Goal: Task Accomplishment & Management: Complete application form

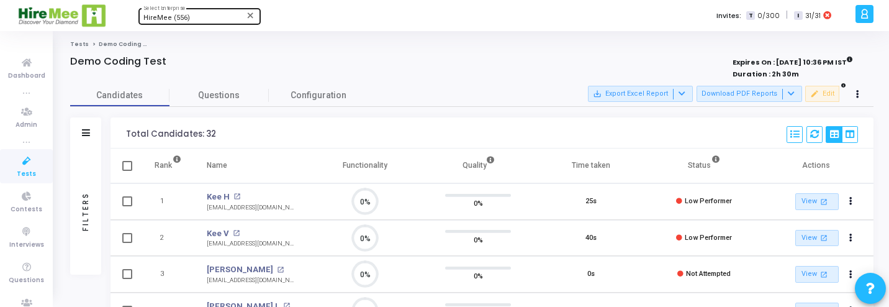
click at [176, 14] on div "HireMee (556) Select Enterprise" at bounding box center [199, 15] width 112 height 19
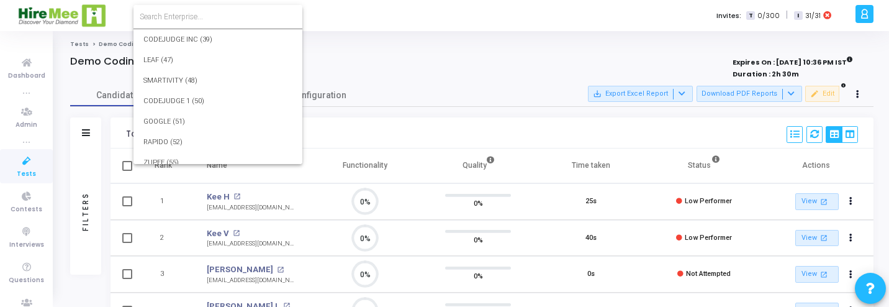
scroll to position [9998, 0]
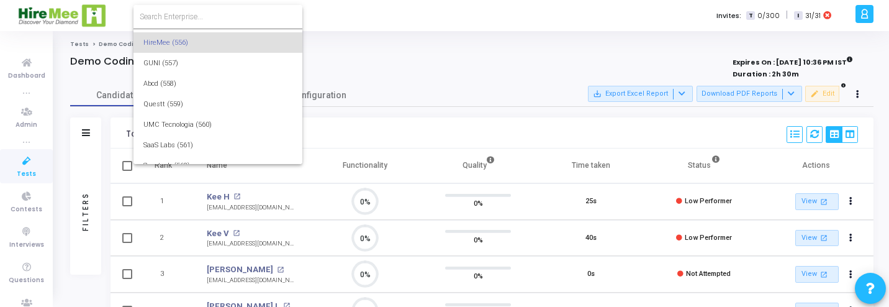
click at [179, 12] on input at bounding box center [218, 16] width 157 height 11
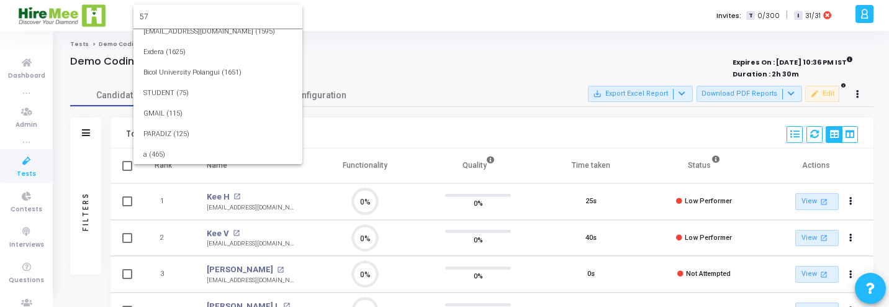
scroll to position [0, 0]
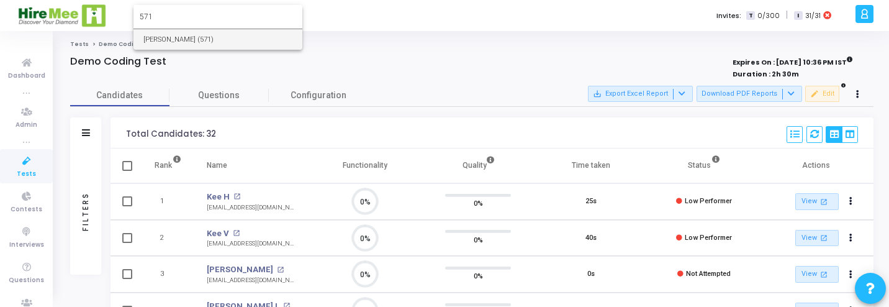
type input "571"
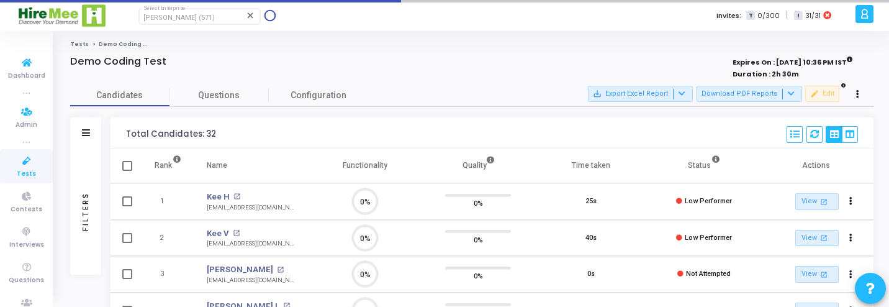
click at [15, 168] on link "Tests" at bounding box center [26, 166] width 53 height 34
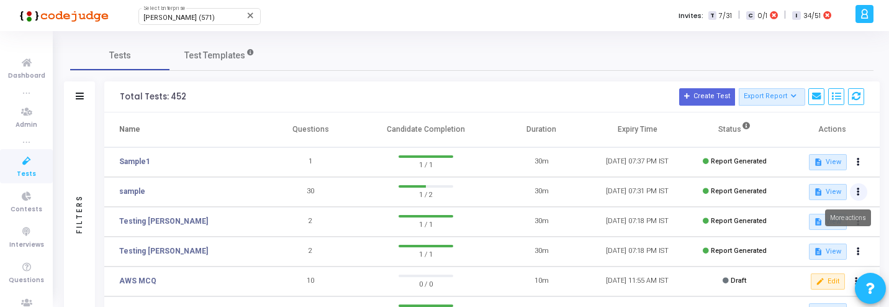
click at [856, 194] on button at bounding box center [858, 191] width 17 height 17
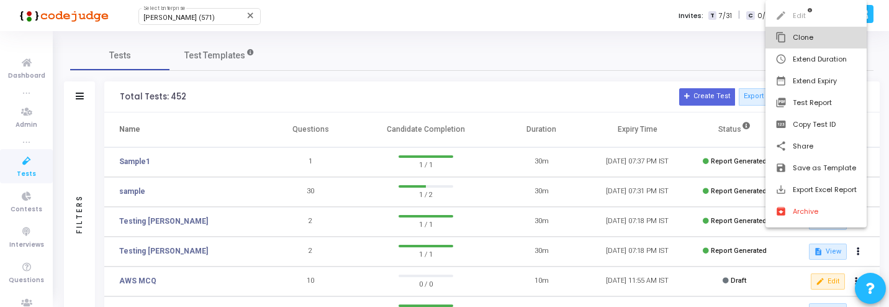
click at [812, 40] on button "content_copy Clone" at bounding box center [816, 38] width 101 height 22
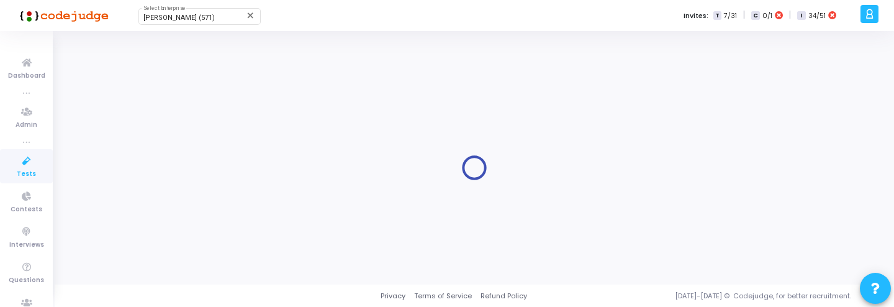
type input "sample"
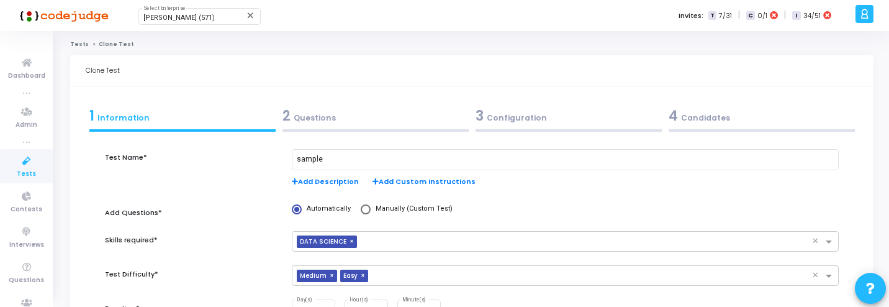
click at [400, 118] on div "2 Questions" at bounding box center [376, 116] width 186 height 20
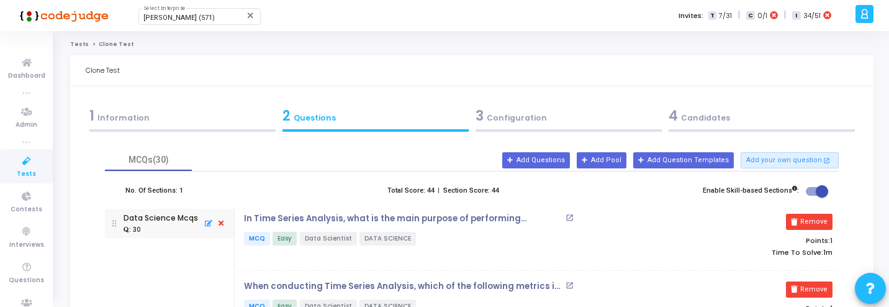
click at [538, 118] on div "3 Configuration" at bounding box center [569, 116] width 186 height 20
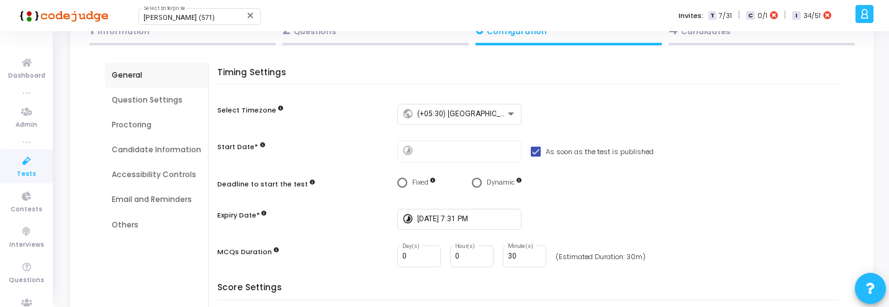
scroll to position [29, 0]
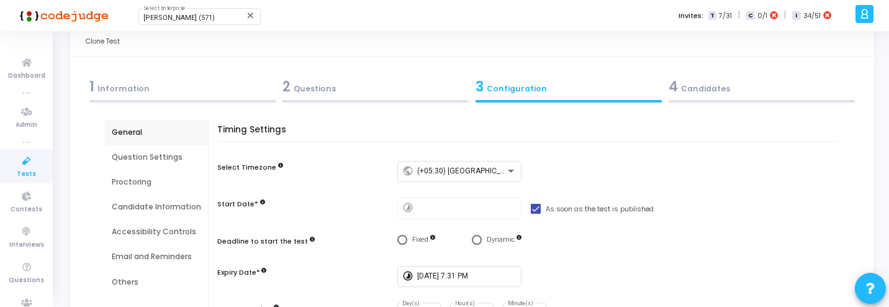
click at [184, 189] on div "Proctoring" at bounding box center [156, 182] width 103 height 25
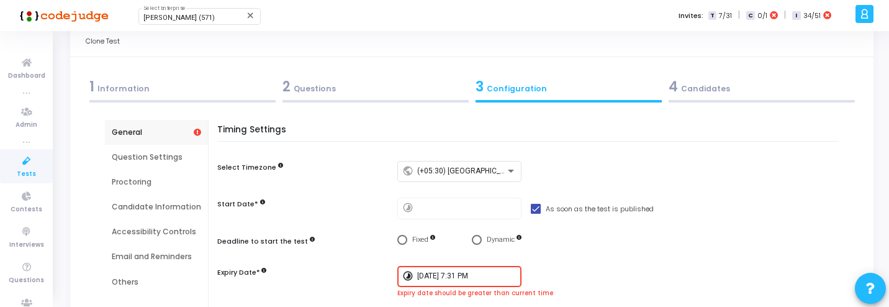
click at [444, 268] on div "10/4/2025, 7:31 PM" at bounding box center [466, 275] width 99 height 23
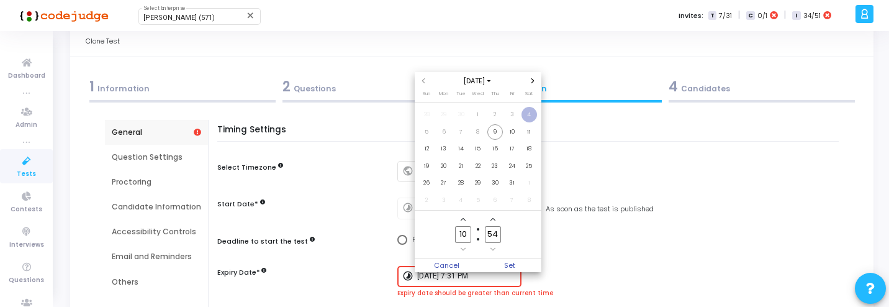
scroll to position [0, 0]
click at [499, 129] on span "9" at bounding box center [496, 132] width 16 height 16
click at [461, 219] on icon "Add a hour" at bounding box center [463, 219] width 5 height 5
type input "11"
click at [508, 266] on span "Set" at bounding box center [509, 265] width 63 height 14
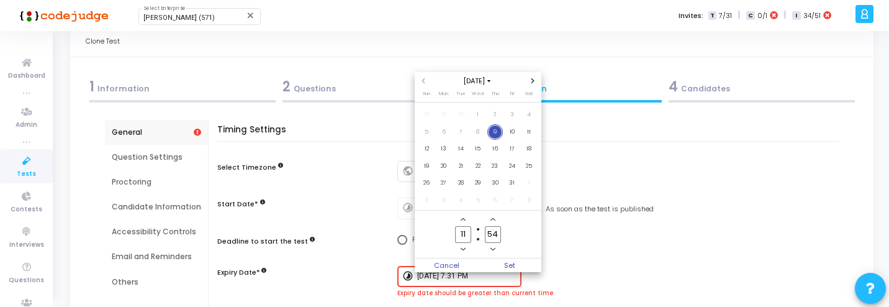
type input "10/9/2025, 11:54 AM"
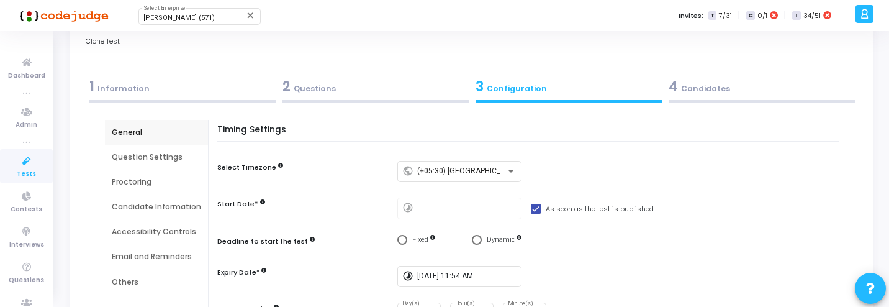
click at [170, 179] on div "Proctoring" at bounding box center [156, 181] width 89 height 11
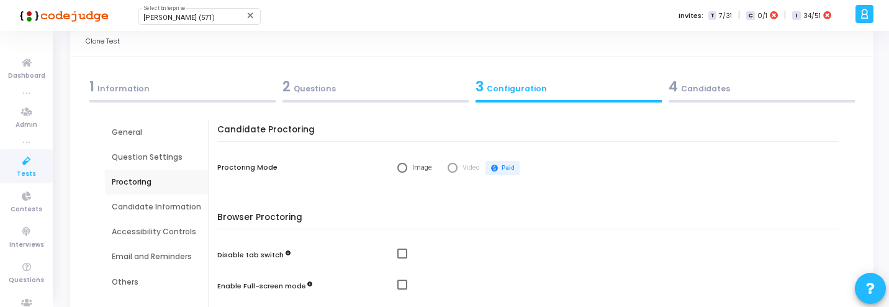
click at [417, 170] on span "Image" at bounding box center [422, 167] width 20 height 8
click at [407, 170] on input "Image" at bounding box center [402, 168] width 10 height 10
radio input "true"
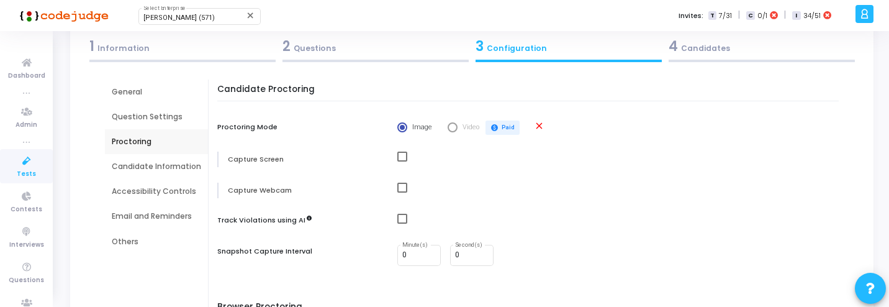
scroll to position [76, 0]
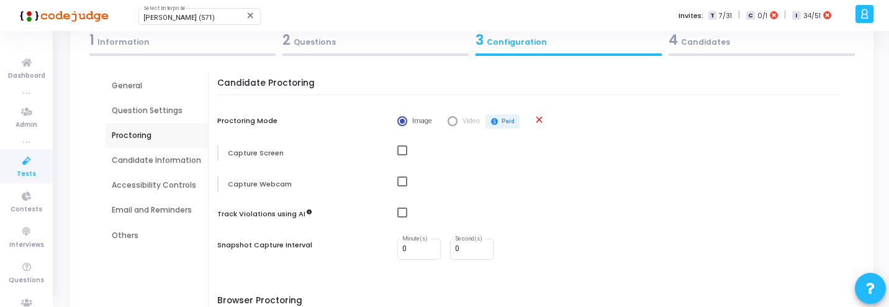
click at [399, 153] on span at bounding box center [402, 150] width 10 height 10
click at [402, 155] on input "checkbox" at bounding box center [402, 155] width 1 height 1
checkbox input "true"
click at [403, 189] on div at bounding box center [621, 184] width 448 height 16
click at [403, 185] on span at bounding box center [402, 181] width 10 height 10
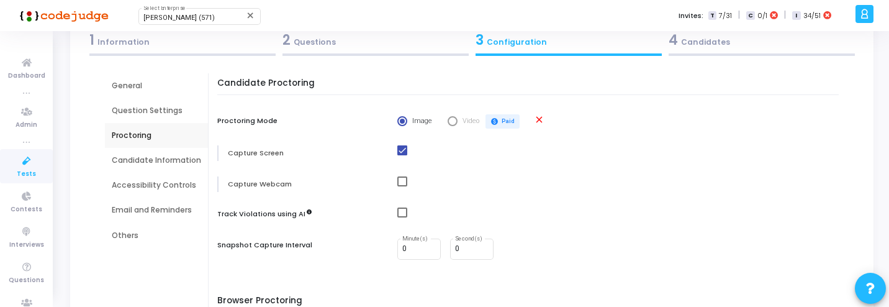
click at [402, 186] on input "checkbox" at bounding box center [402, 186] width 1 height 1
checkbox input "true"
click at [402, 145] on mat-checkbox at bounding box center [621, 150] width 448 height 11
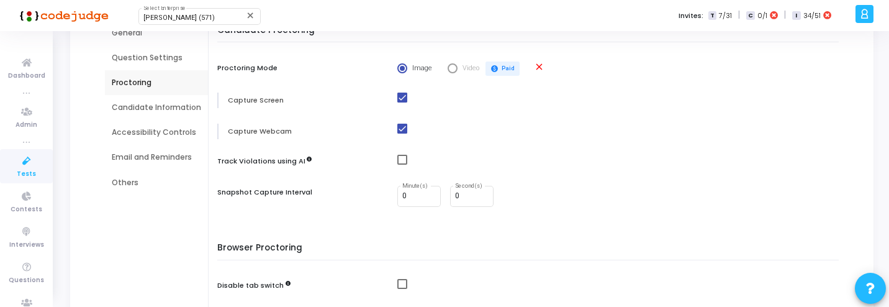
scroll to position [130, 0]
click at [402, 98] on span at bounding box center [402, 96] width 10 height 10
click at [402, 101] on input "checkbox" at bounding box center [402, 101] width 1 height 1
checkbox input "false"
click at [397, 154] on span at bounding box center [402, 158] width 10 height 10
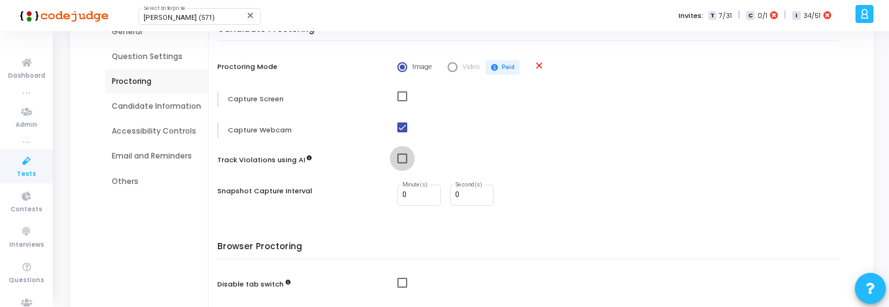
click at [402, 163] on input "checkbox" at bounding box center [402, 163] width 1 height 1
checkbox input "true"
click at [430, 191] on input "1" at bounding box center [419, 195] width 34 height 9
type input "0"
click at [432, 197] on input "0" at bounding box center [419, 195] width 34 height 9
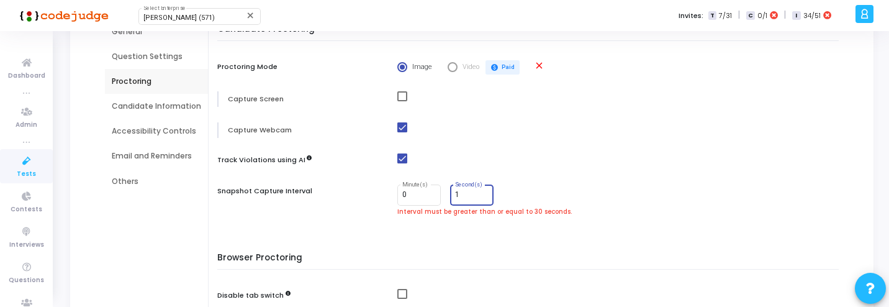
click at [485, 192] on input "1" at bounding box center [472, 195] width 34 height 9
click at [485, 192] on input "3" at bounding box center [472, 195] width 34 height 9
click at [485, 192] on input "4" at bounding box center [472, 195] width 34 height 9
type input "5"
click at [485, 192] on input "5" at bounding box center [472, 195] width 34 height 9
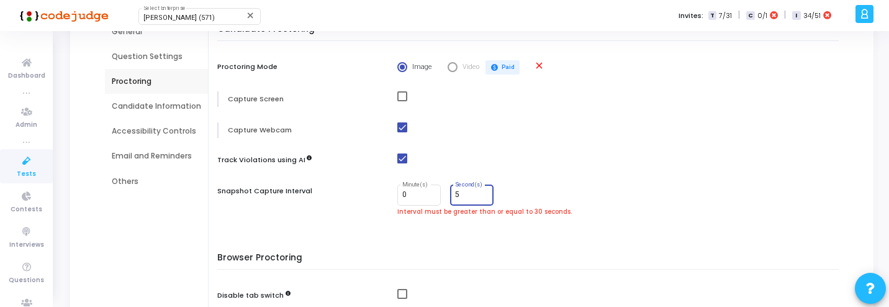
click at [459, 194] on input "5" at bounding box center [472, 195] width 34 height 9
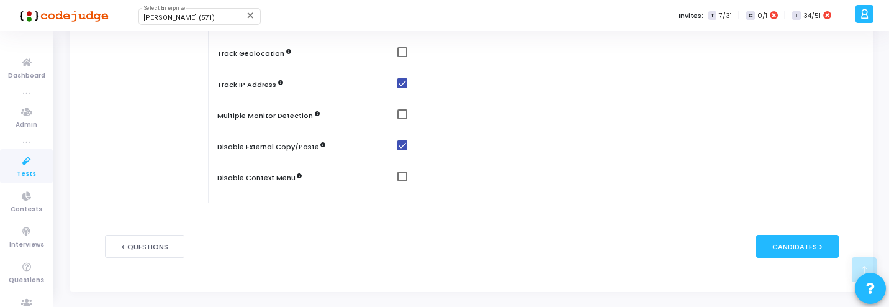
scroll to position [425, 0]
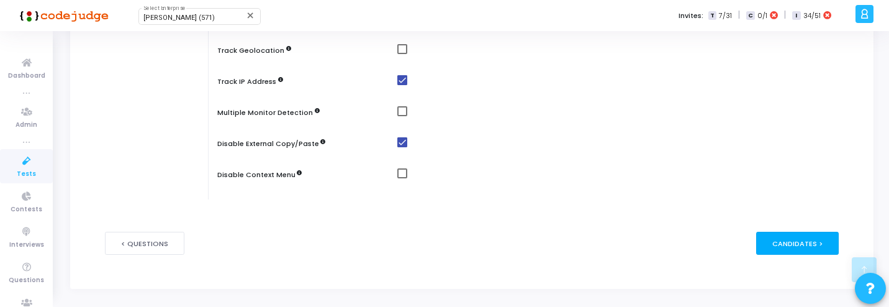
type input "30"
click at [792, 240] on div "Candidates >" at bounding box center [797, 243] width 83 height 23
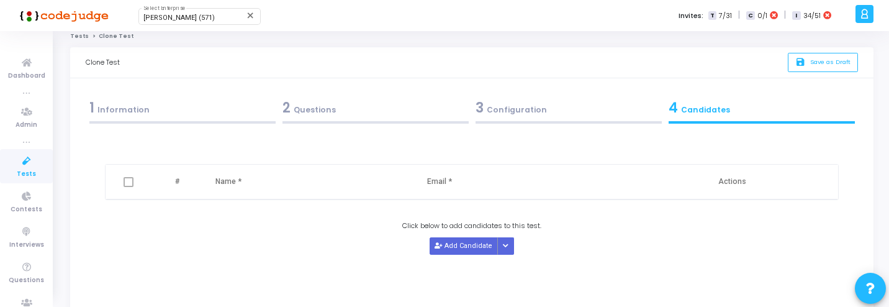
scroll to position [0, 0]
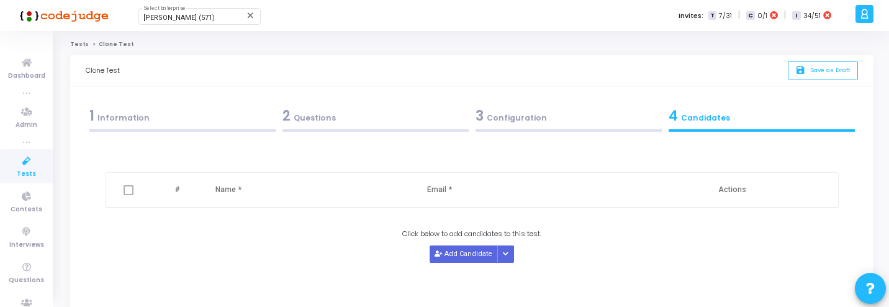
click at [465, 268] on div "Delete # Name * Email * Actions Click below to add candidates to this test. Add…" at bounding box center [472, 226] width 734 height 155
click at [465, 256] on button "Add Candidate" at bounding box center [464, 253] width 68 height 17
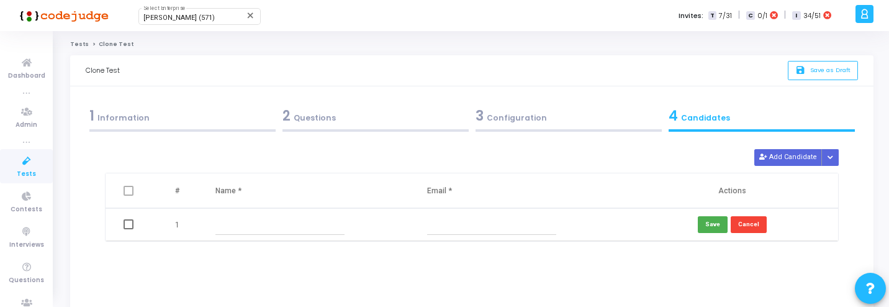
click at [293, 226] on input "text" at bounding box center [279, 224] width 129 height 20
type input "yash"
type input "[EMAIL_ADDRESS][DOMAIN_NAME]"
click at [715, 219] on button "Save" at bounding box center [713, 224] width 30 height 17
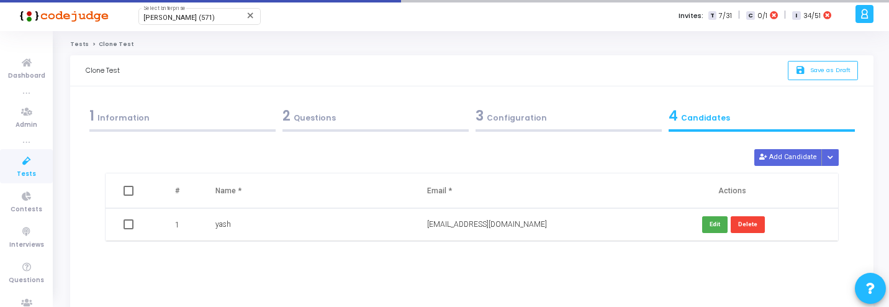
scroll to position [119, 0]
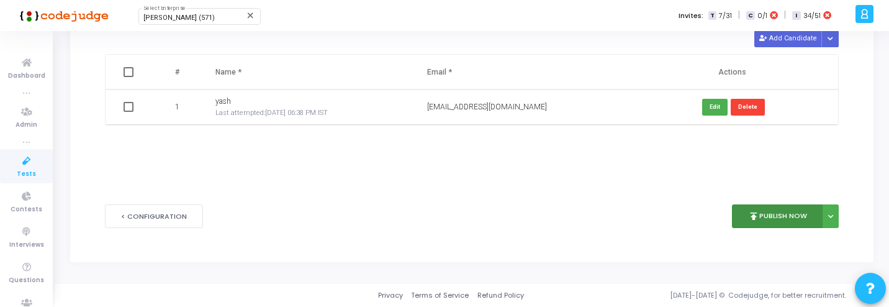
click at [771, 220] on button "publish Publish Now" at bounding box center [777, 216] width 91 height 24
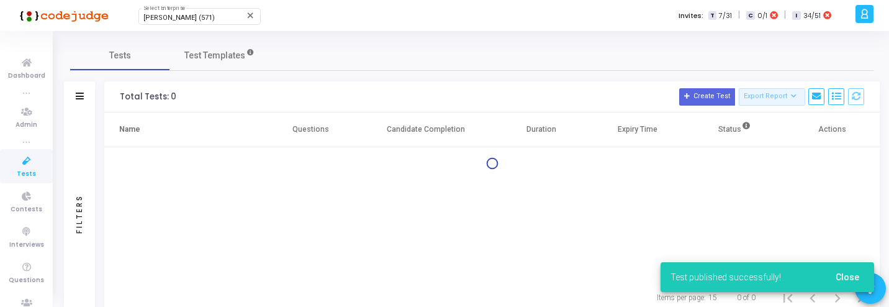
click at [39, 163] on link "Tests" at bounding box center [26, 166] width 53 height 34
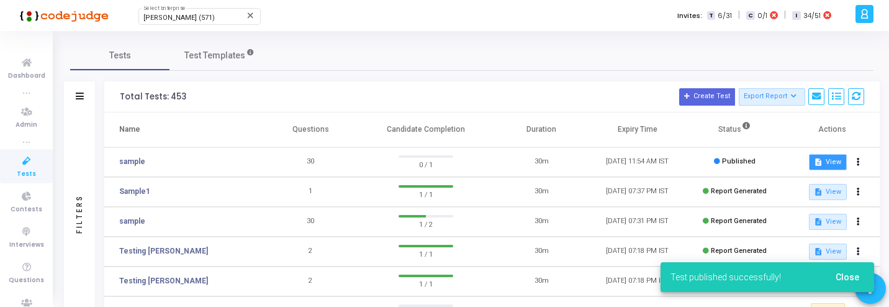
click at [817, 164] on mat-icon "description" at bounding box center [818, 162] width 9 height 9
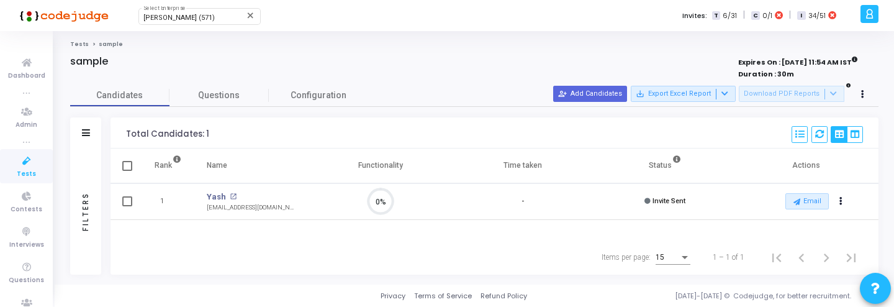
scroll to position [6, 6]
click at [839, 191] on td "Email archive Archive drafts Cancel Invite content_copy Copy Test Invite Link c…" at bounding box center [808, 201] width 142 height 37
click at [841, 199] on icon "Actions" at bounding box center [841, 201] width 3 height 6
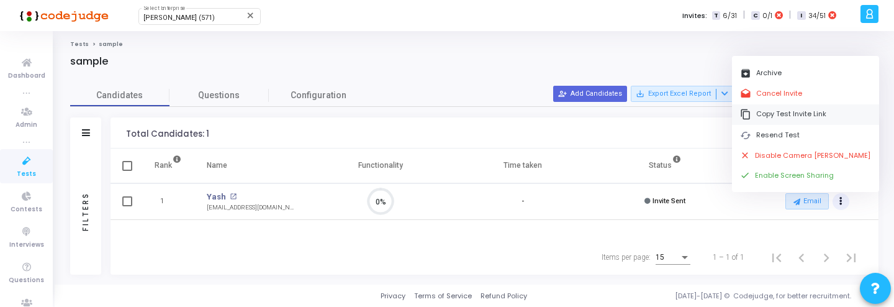
click at [768, 117] on button "content_copy Copy Test Invite Link" at bounding box center [805, 114] width 147 height 20
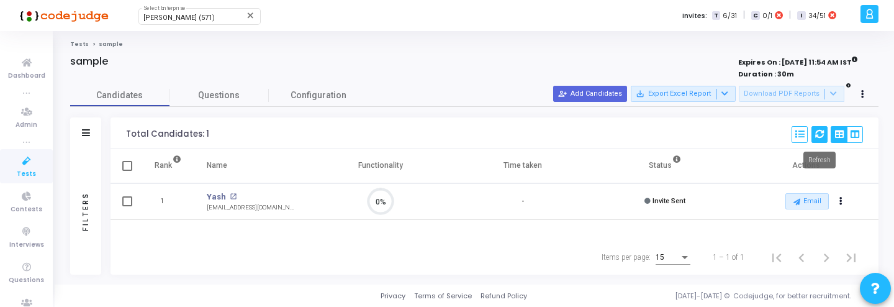
click at [819, 134] on icon at bounding box center [819, 134] width 9 height 9
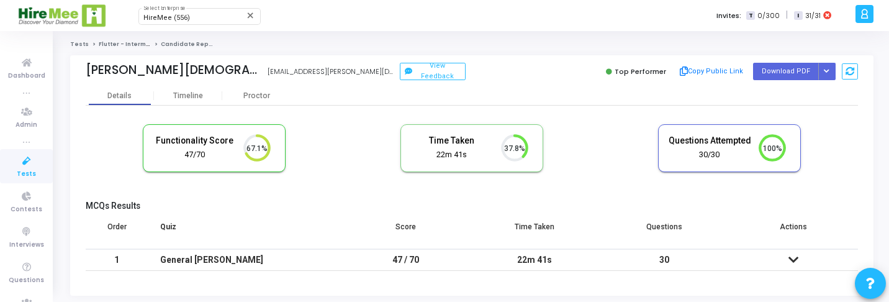
scroll to position [26, 32]
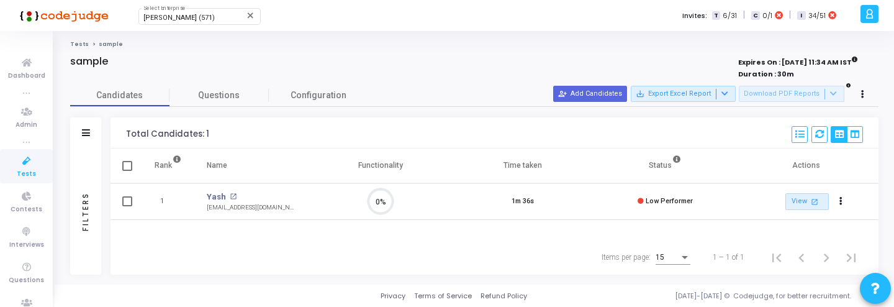
scroll to position [26, 32]
click at [786, 200] on link "View open_in_new" at bounding box center [807, 201] width 43 height 17
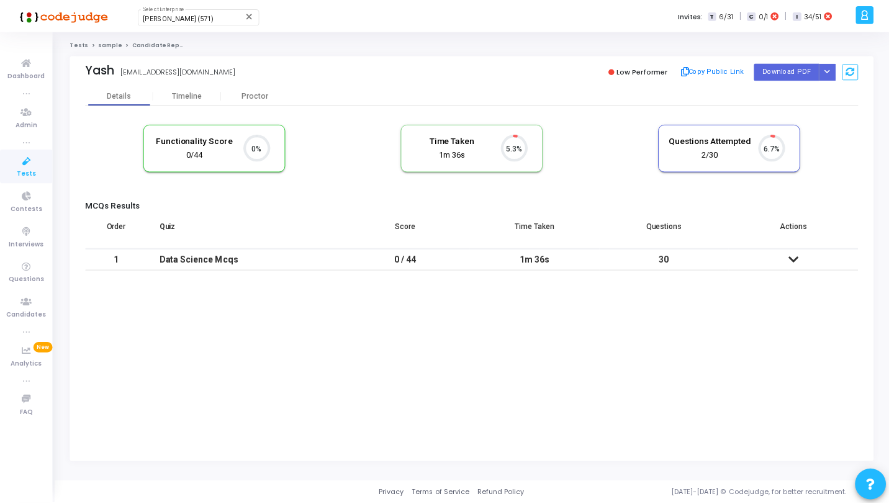
scroll to position [26, 32]
click at [234, 86] on div "Proctor" at bounding box center [256, 95] width 68 height 19
